Goal: Task Accomplishment & Management: Manage account settings

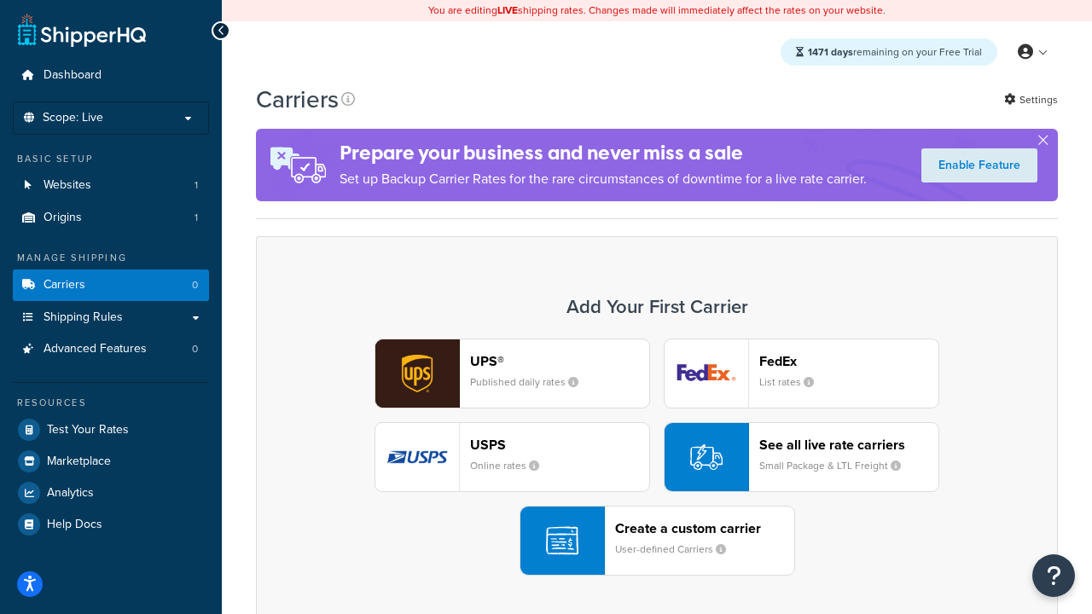
click at [657, 457] on div "UPS® Published daily rates FedEx List rates USPS Online rates See all live rate…" at bounding box center [657, 457] width 766 height 237
click at [849, 361] on header "FedEx" at bounding box center [848, 361] width 179 height 16
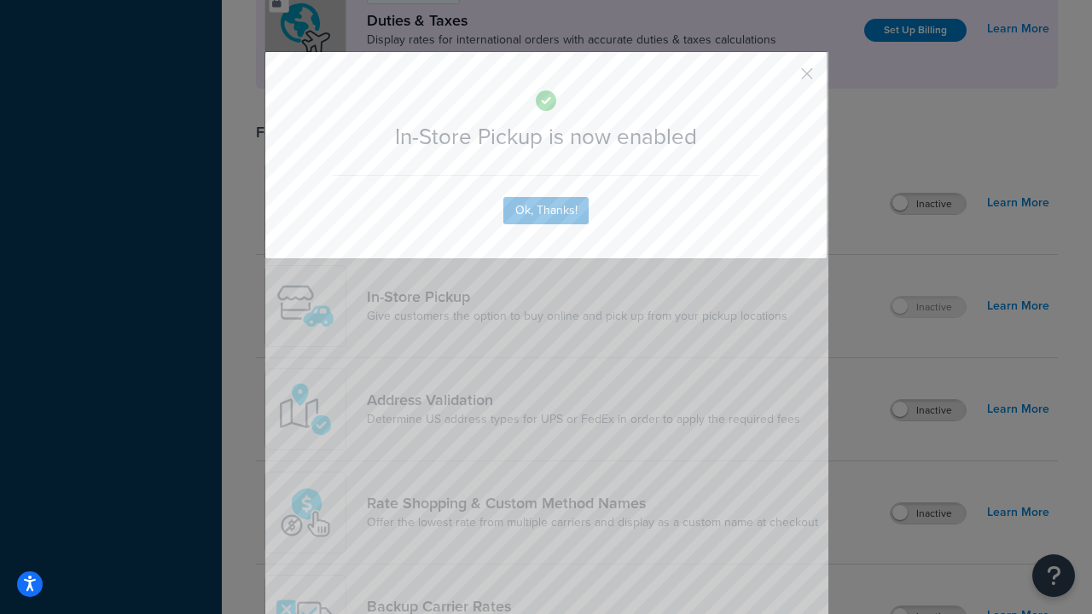
click at [782, 79] on button "button" at bounding box center [782, 80] width 4 height 4
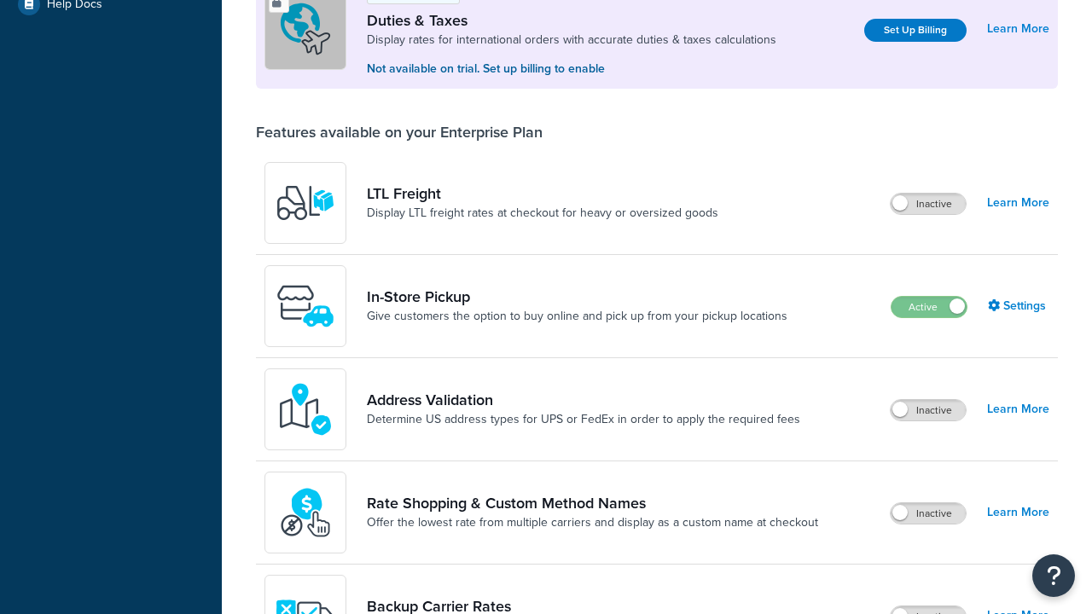
scroll to position [520, 0]
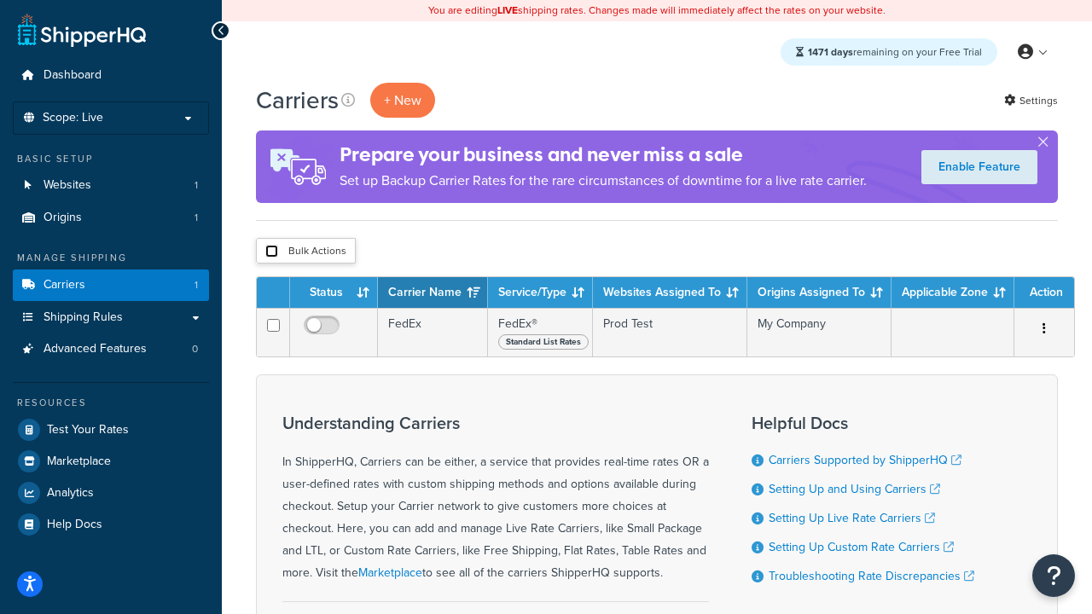
click at [271, 252] on input "checkbox" at bounding box center [271, 251] width 13 height 13
checkbox input "true"
click at [0, 0] on button "Delete" at bounding box center [0, 0] width 0 height 0
